Goal: Navigation & Orientation: Find specific page/section

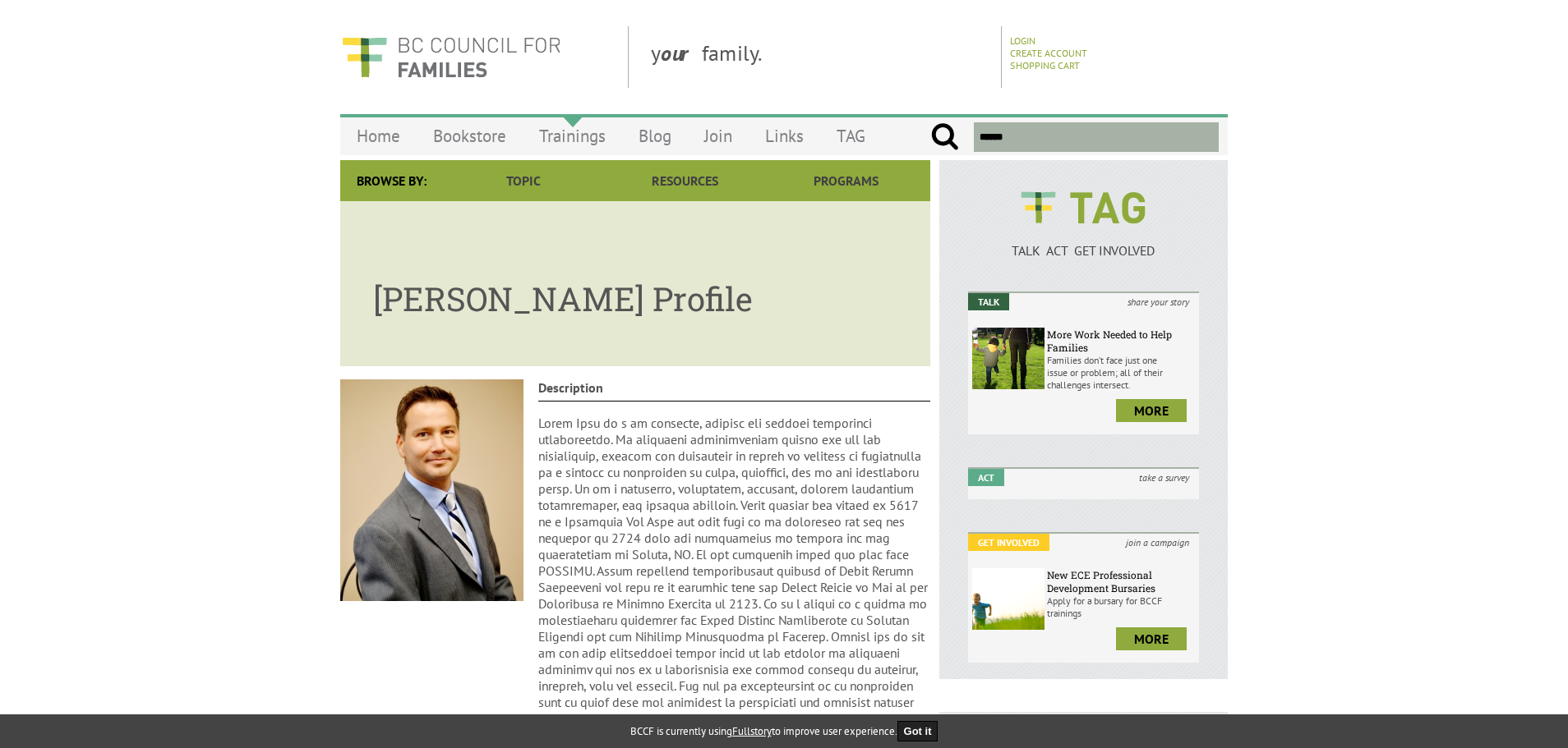
click at [588, 130] on link "Trainings" at bounding box center [572, 135] width 100 height 38
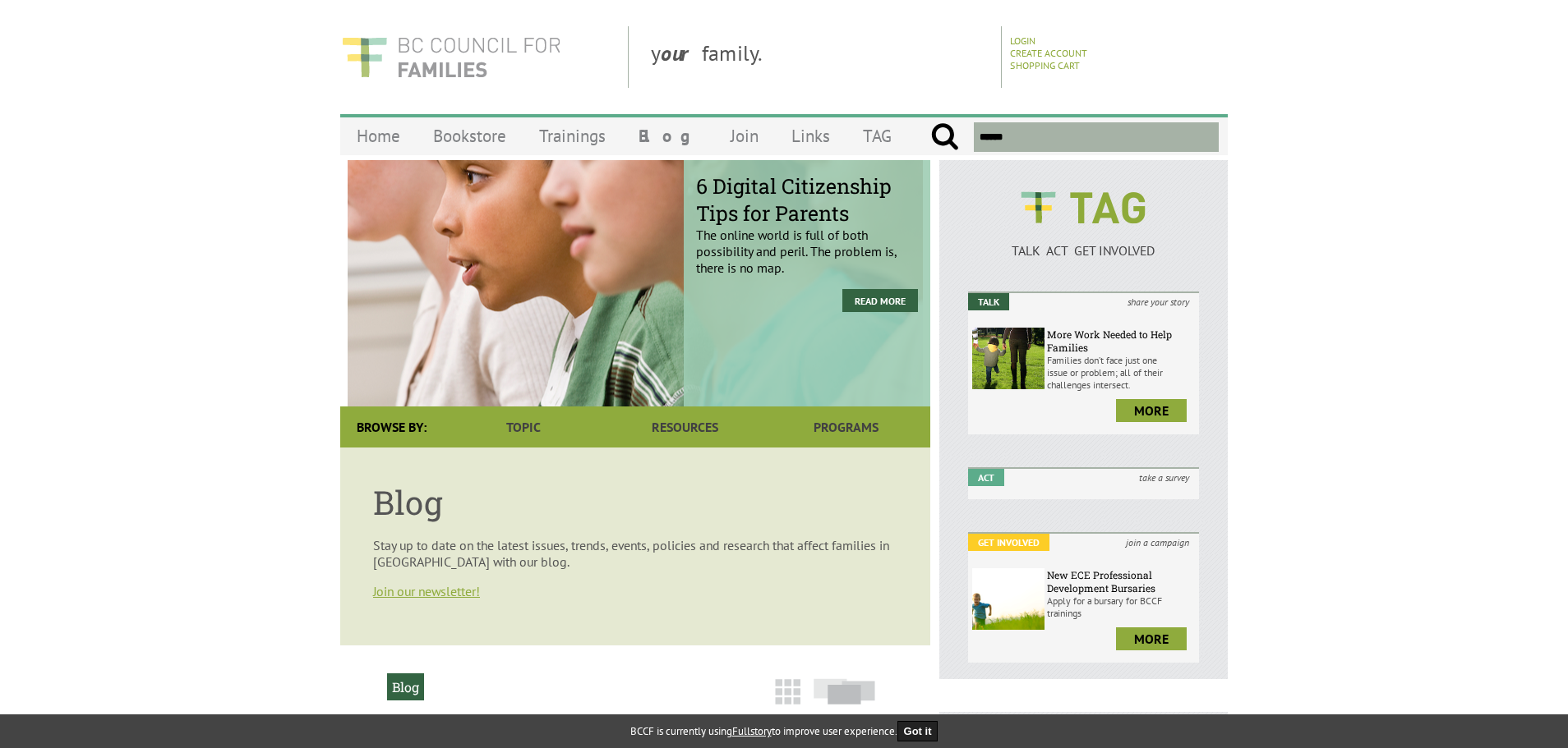
click at [444, 47] on img at bounding box center [451, 57] width 221 height 61
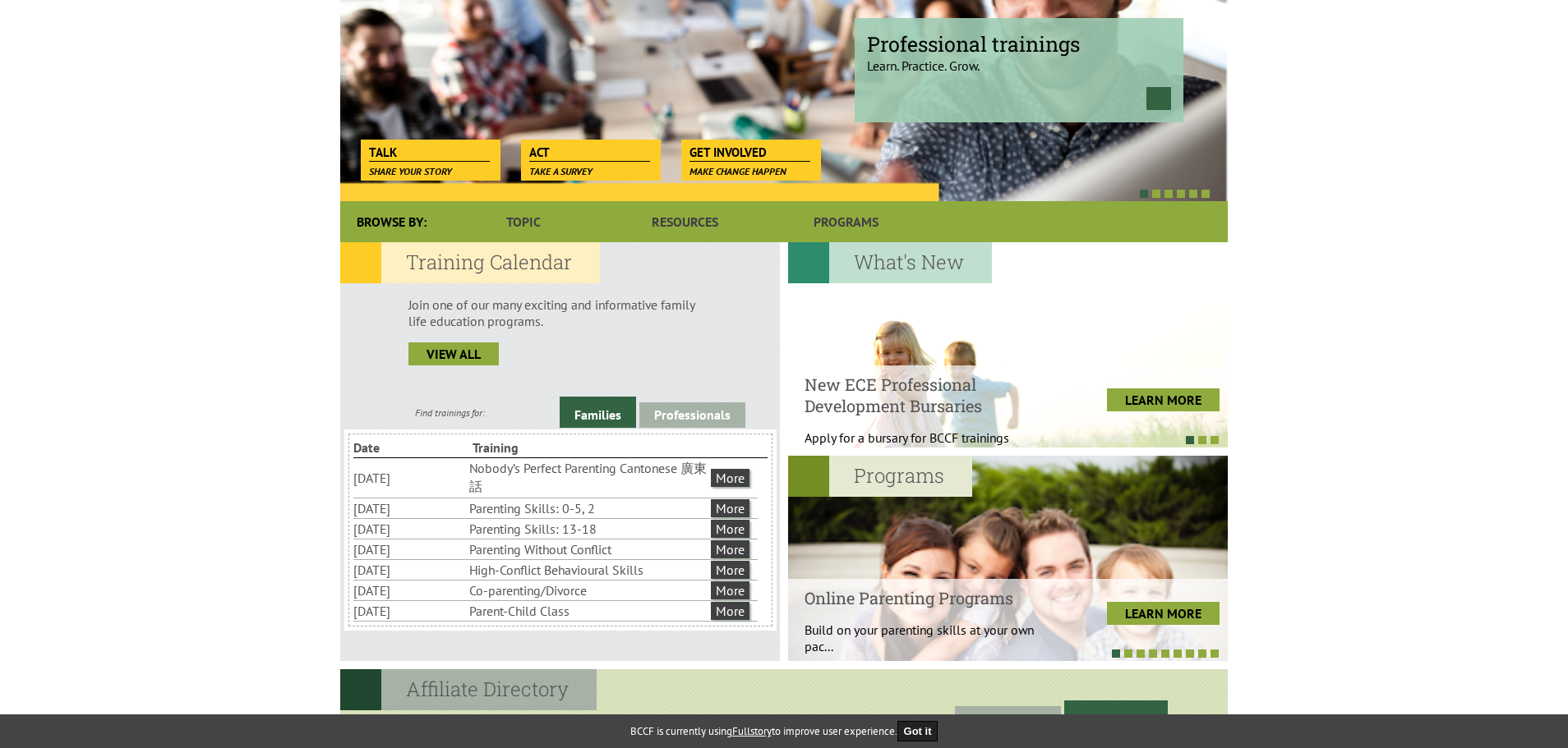
scroll to position [247, 0]
